Goal: Find specific page/section: Find specific page/section

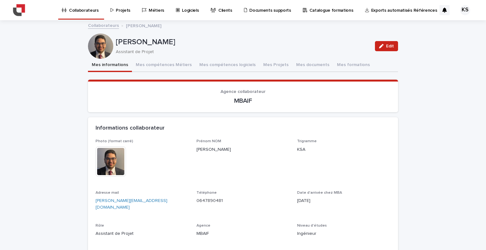
click at [116, 10] on p "Projets" at bounding box center [123, 6] width 15 height 13
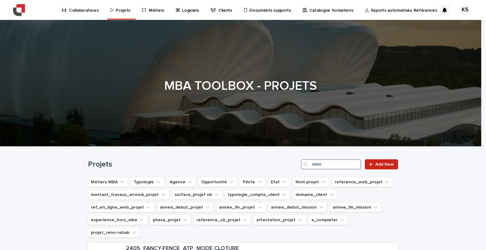
click at [318, 163] on input "Search" at bounding box center [331, 165] width 60 height 10
click at [325, 164] on input "******" at bounding box center [331, 165] width 60 height 10
type input "*"
click at [328, 169] on input "Search" at bounding box center [331, 165] width 60 height 10
click at [317, 168] on input "Search" at bounding box center [331, 165] width 60 height 10
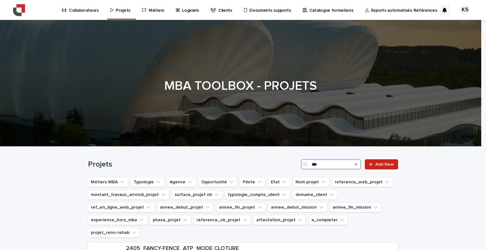
type input "***"
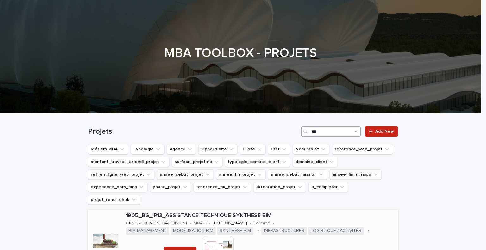
scroll to position [63, 0]
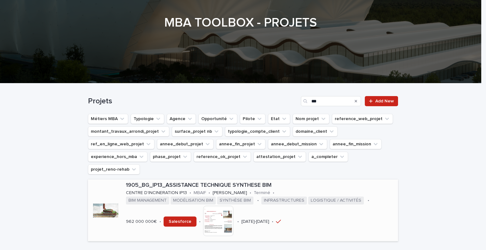
click at [217, 182] on p "1905_BG_IP13_ASSISTANCE TECHNIQUE SYNTHESE BIM" at bounding box center [261, 185] width 270 height 7
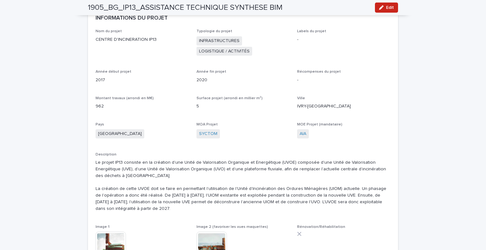
scroll to position [253, 0]
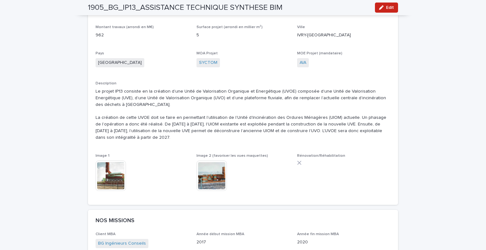
click at [107, 170] on img at bounding box center [111, 176] width 30 height 30
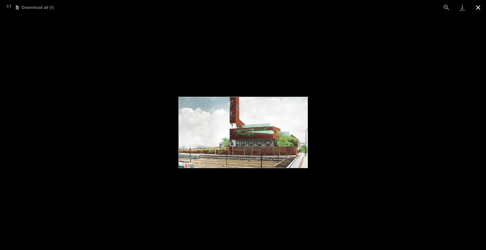
click at [472, 7] on button "Close gallery" at bounding box center [479, 7] width 16 height 15
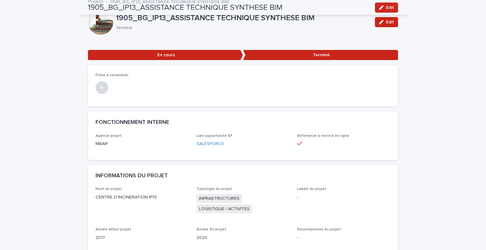
scroll to position [0, 0]
